Goal: Information Seeking & Learning: Learn about a topic

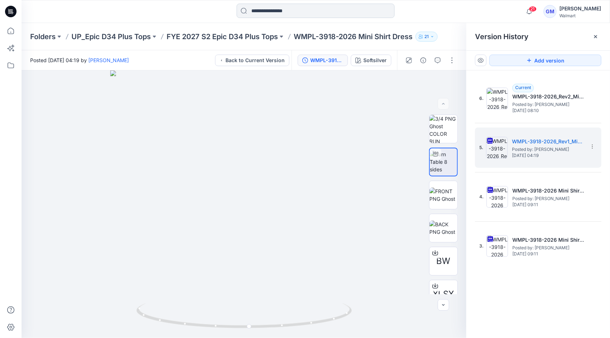
drag, startPoint x: 0, startPoint y: 0, endPoint x: 286, endPoint y: 10, distance: 285.7
click at [286, 10] on input at bounding box center [316, 11] width 158 height 14
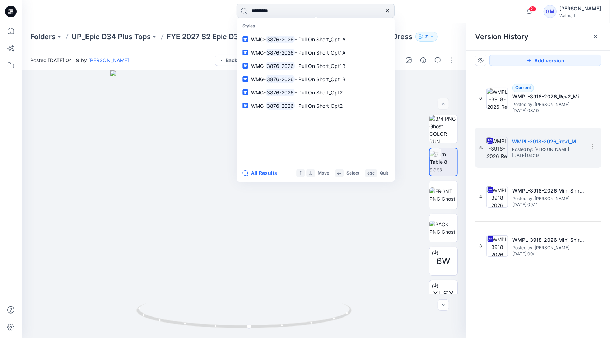
type input "*********"
click at [266, 172] on button "All Results" at bounding box center [262, 173] width 40 height 9
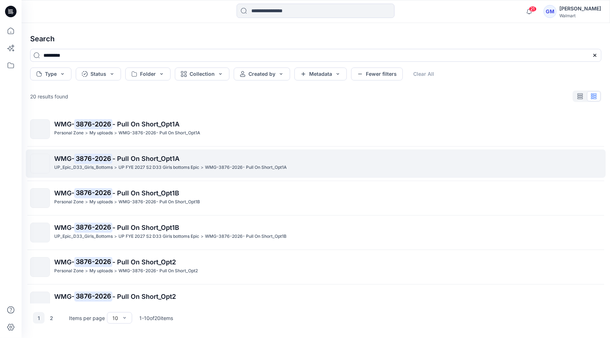
click at [129, 166] on p "UP FYE 2027 S2 D33 Girls bottoms Epic" at bounding box center [159, 168] width 81 height 8
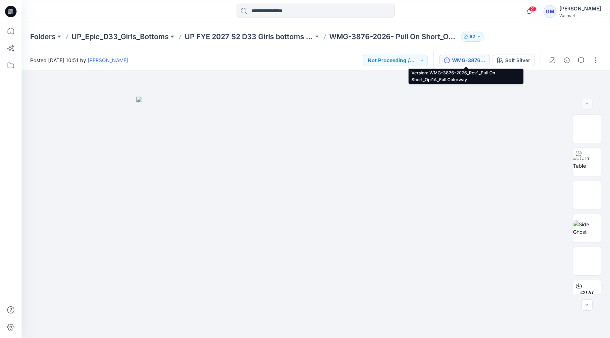
click at [461, 58] on div "WMG-3876-2026_Rev1_Pull On Short_Opt1A_Full Colorway" at bounding box center [468, 60] width 33 height 8
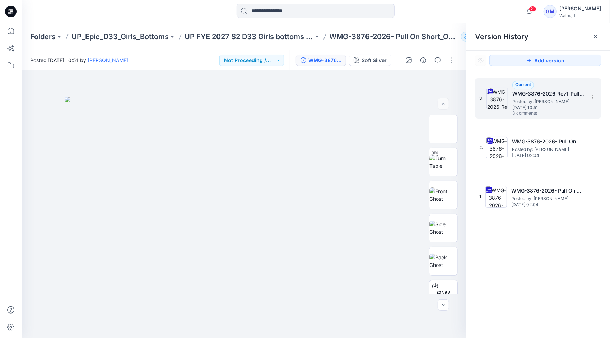
click at [536, 111] on span "3 comments" at bounding box center [538, 114] width 50 height 6
click at [438, 61] on icon "button" at bounding box center [438, 60] width 6 height 6
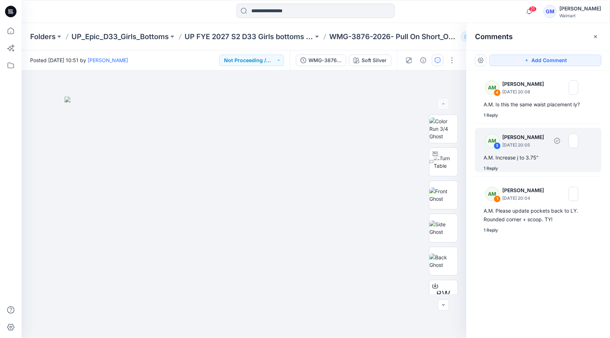
click at [490, 170] on div "1 Reply" at bounding box center [491, 168] width 14 height 7
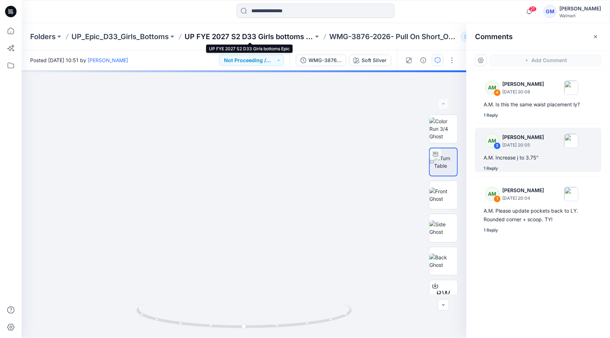
click at [276, 35] on p "UP FYE 2027 S2 D33 Girls bottoms Epic" at bounding box center [249, 37] width 129 height 10
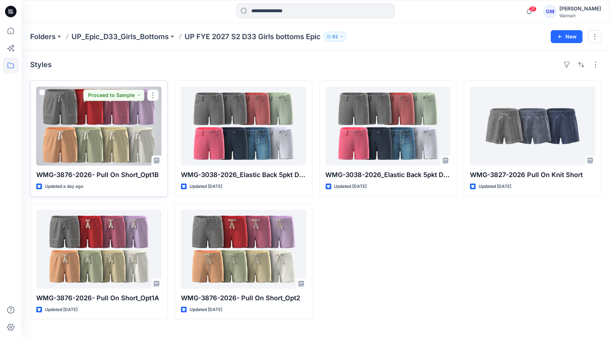
click at [116, 137] on div at bounding box center [98, 126] width 125 height 79
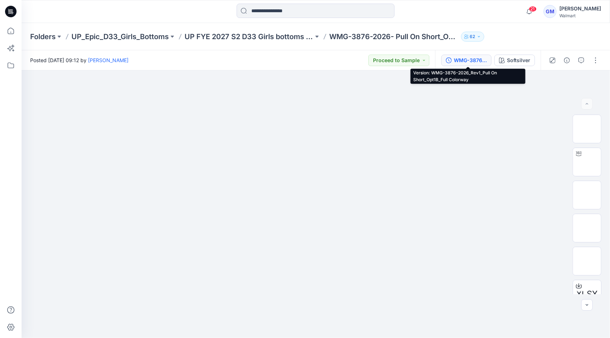
click at [470, 61] on div "WMG-3876-2026_Rev1_Pull On Short_Opt1B_Full Colorway" at bounding box center [470, 60] width 33 height 8
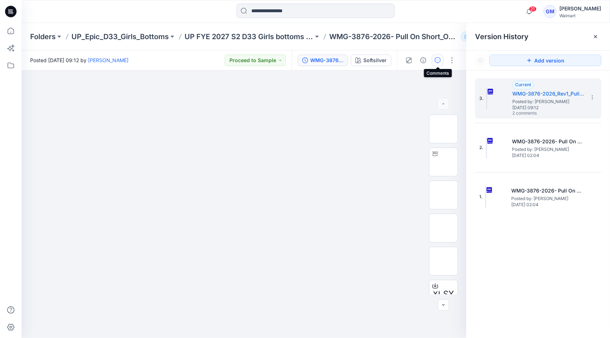
click at [437, 59] on icon "button" at bounding box center [438, 60] width 6 height 6
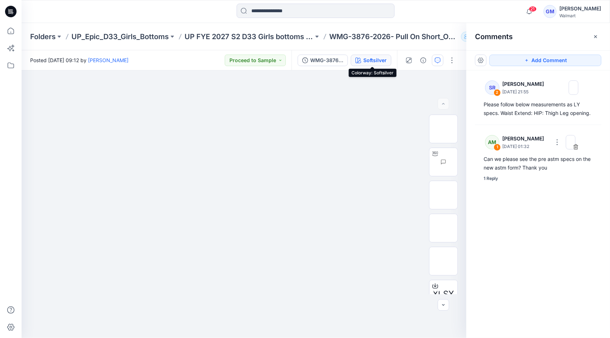
click at [370, 60] on div "Softsilver" at bounding box center [375, 60] width 23 height 8
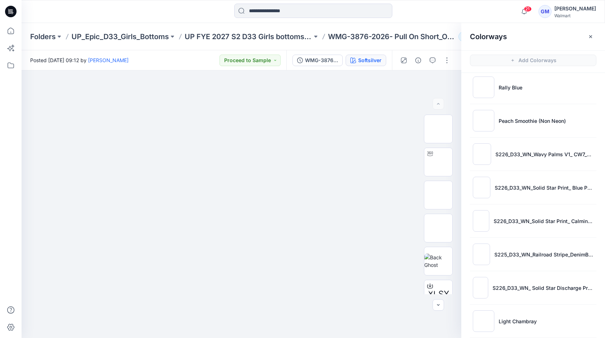
scroll to position [341, 0]
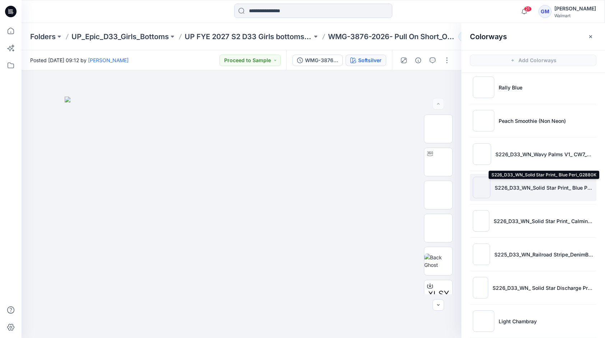
click at [538, 189] on p "S226_D33_WN_Solid Star Print_ Blue Peri_G2880K" at bounding box center [544, 188] width 99 height 8
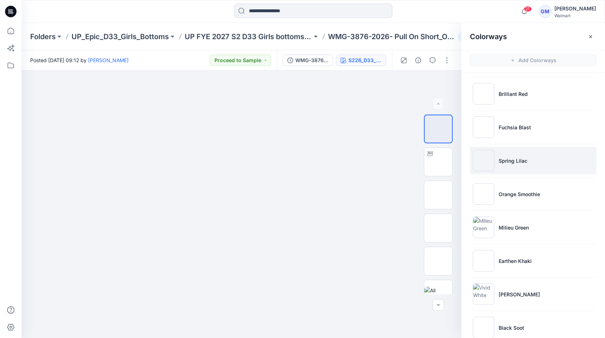
scroll to position [0, 0]
click at [525, 160] on p "Fuchsia Blast" at bounding box center [515, 161] width 32 height 8
click at [444, 162] on img at bounding box center [438, 161] width 28 height 15
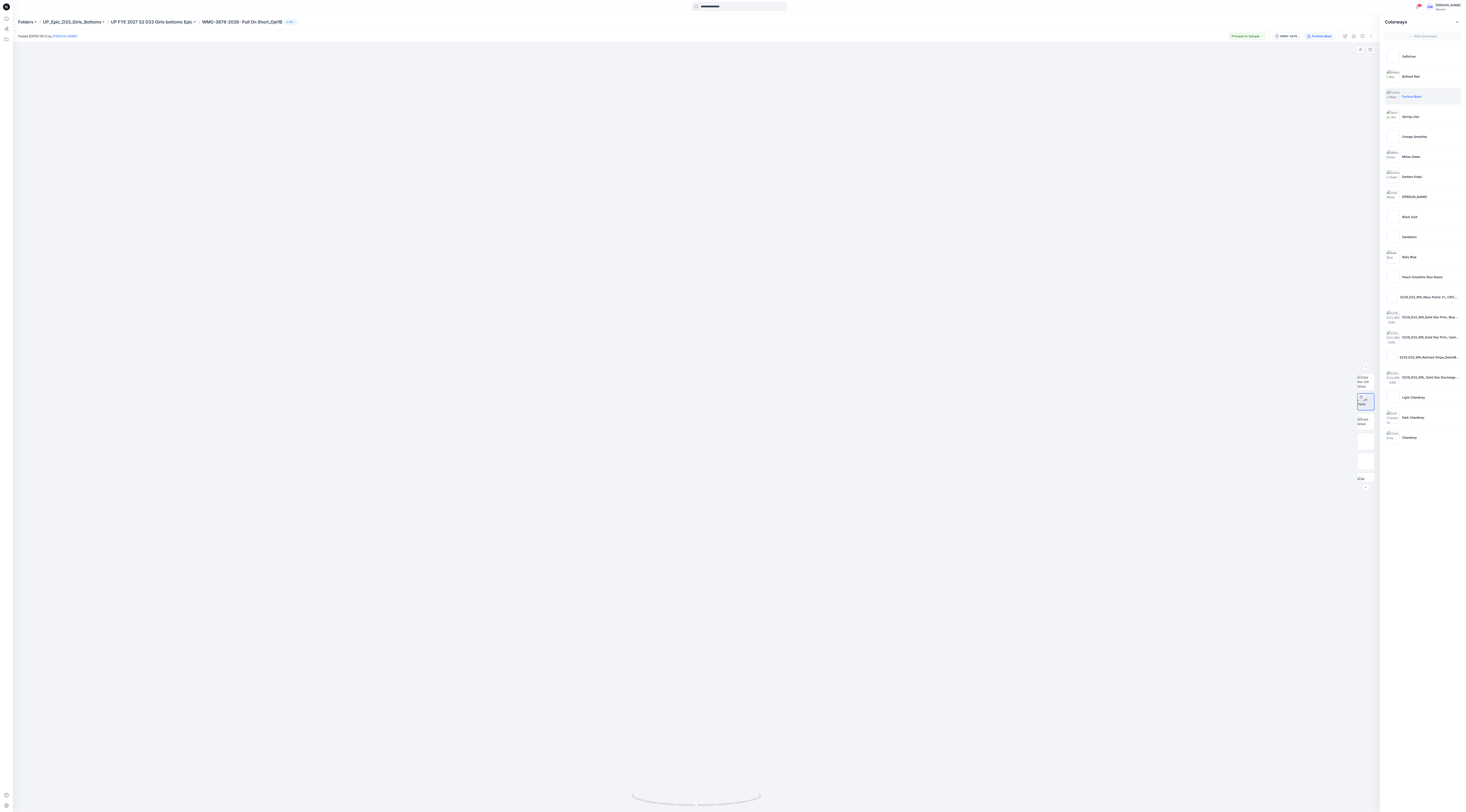
drag, startPoint x: 697, startPoint y: 503, endPoint x: 722, endPoint y: 270, distance: 234.3
click at [366, 203] on img at bounding box center [696, 370] width 883 height 883
click at [366, 124] on div at bounding box center [697, 427] width 1367 height 770
drag, startPoint x: 736, startPoint y: 802, endPoint x: 710, endPoint y: 801, distance: 26.0
click at [366, 203] on icon at bounding box center [697, 799] width 130 height 16
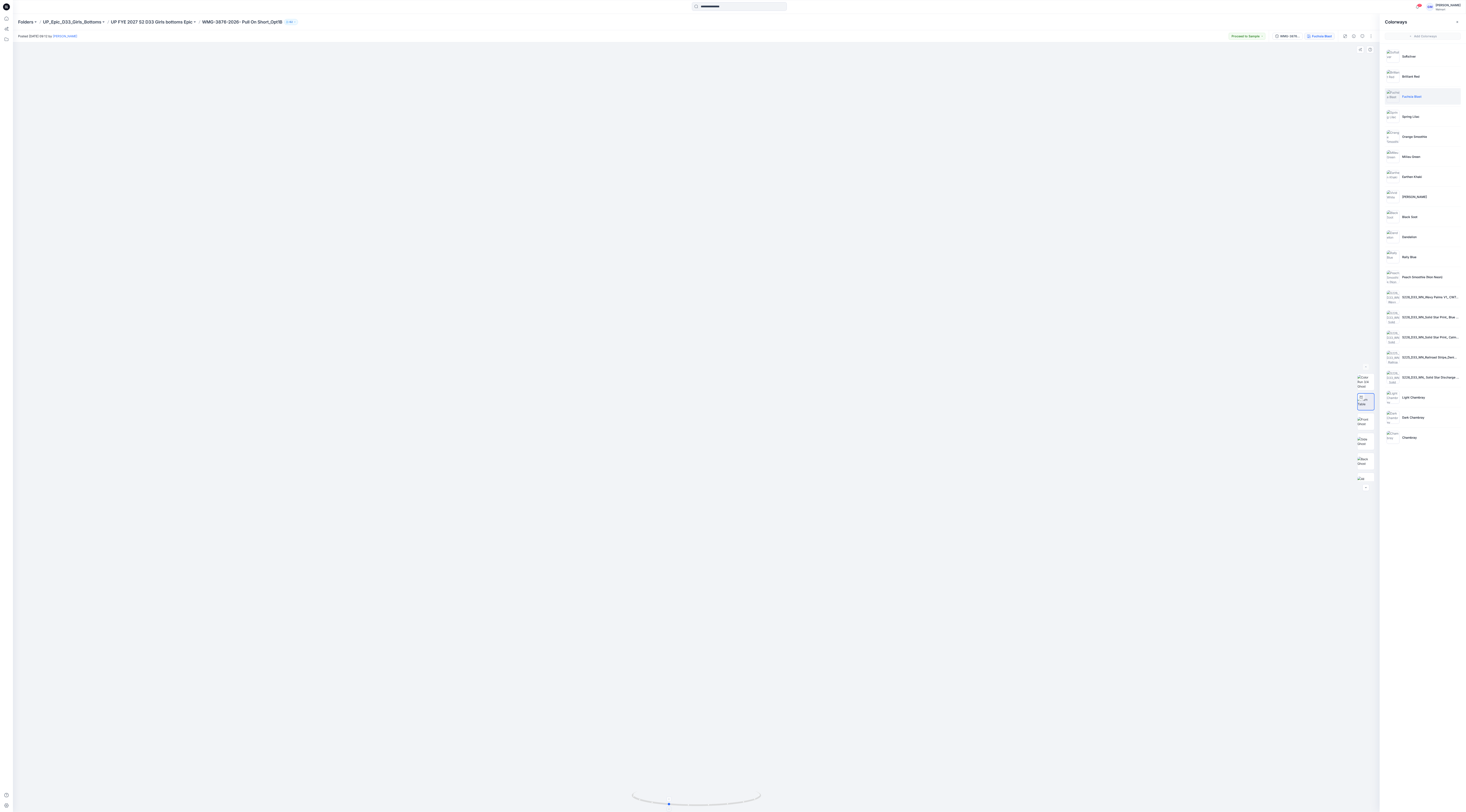
drag, startPoint x: 676, startPoint y: 809, endPoint x: 673, endPoint y: 796, distance: 13.3
click at [366, 203] on div at bounding box center [697, 801] width 130 height 22
click at [366, 156] on div at bounding box center [697, 427] width 1367 height 770
drag, startPoint x: 742, startPoint y: 801, endPoint x: 715, endPoint y: 807, distance: 27.7
click at [366, 203] on icon at bounding box center [697, 799] width 130 height 16
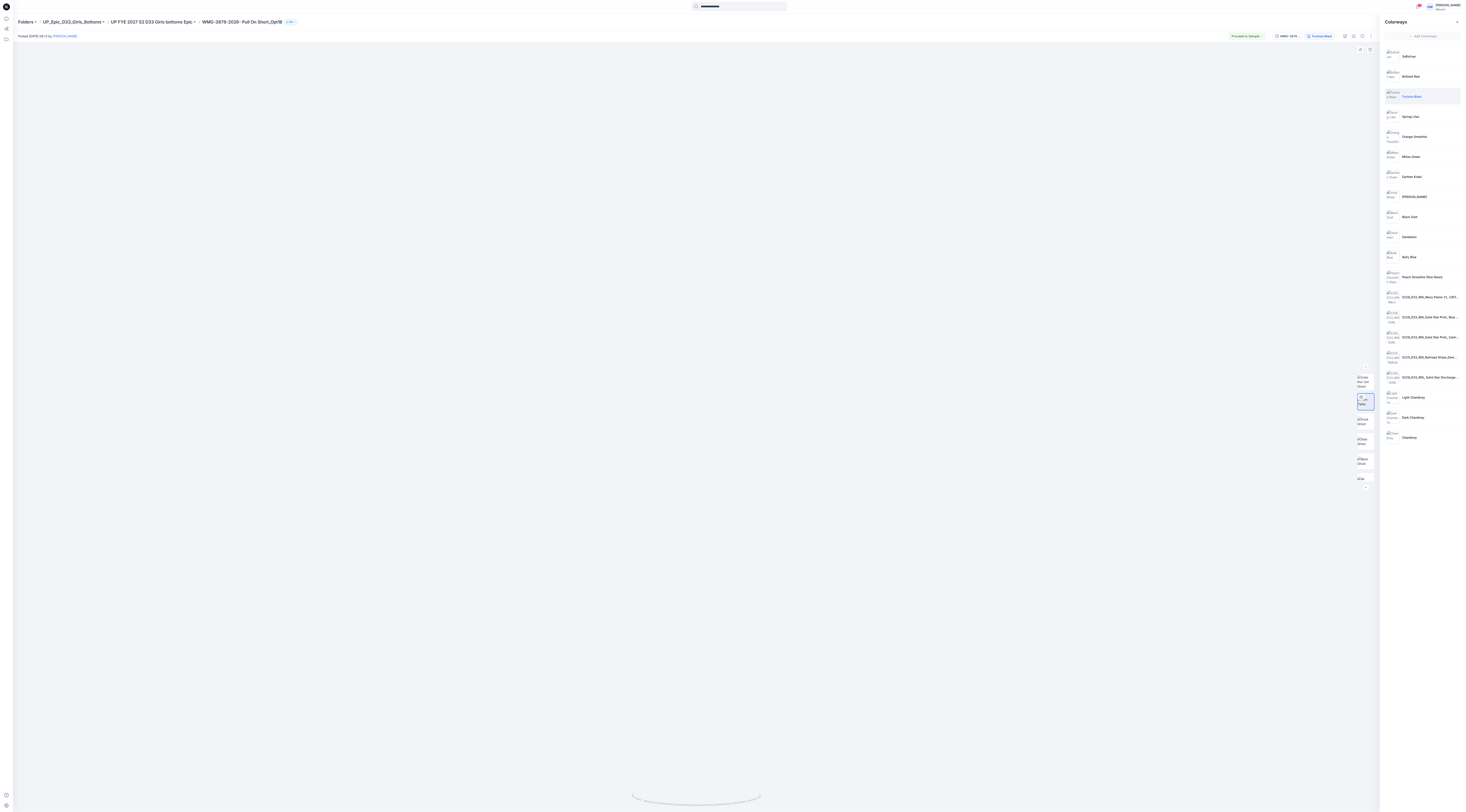
click at [366, 110] on div at bounding box center [697, 427] width 1367 height 770
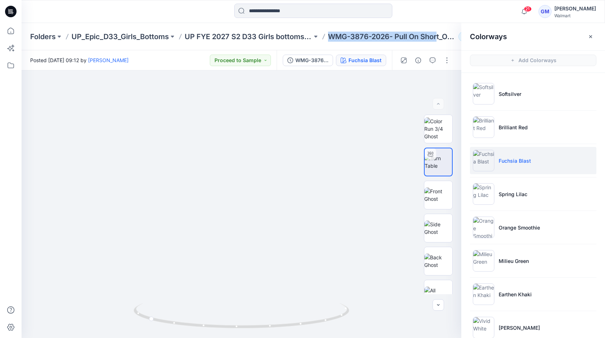
drag, startPoint x: 330, startPoint y: 35, endPoint x: 437, endPoint y: 46, distance: 108.3
click at [437, 46] on div "Folders UP_Epic_D33_Girls_Bottoms UP FYE 2027 S2 D33 Girls bottoms Epic WMG-387…" at bounding box center [313, 36] width 583 height 27
copy p "WMG-3876-2026- Pull On Short_Opt1B"
